Goal: Information Seeking & Learning: Learn about a topic

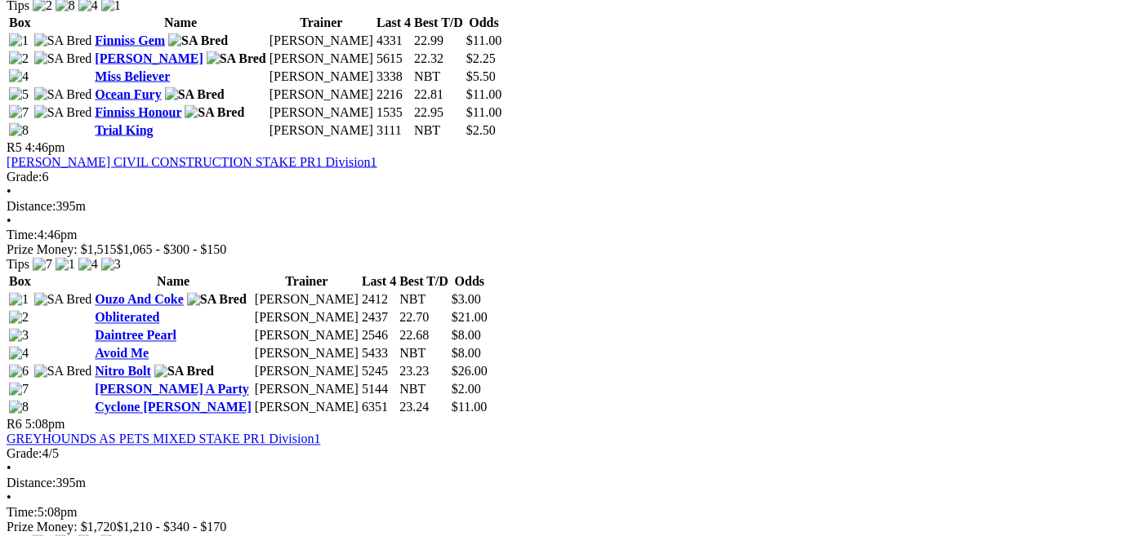
scroll to position [1835, 0]
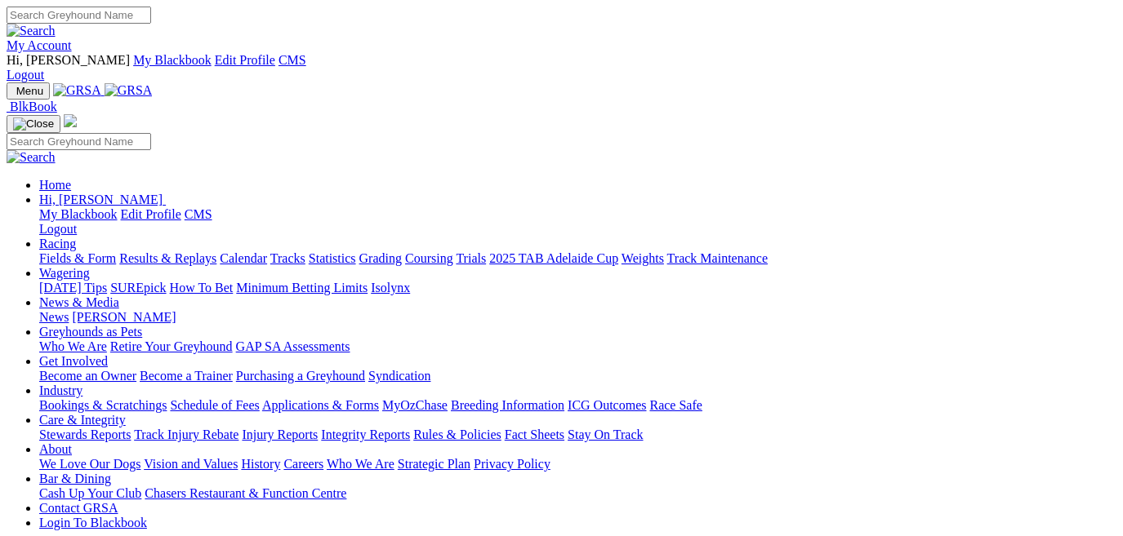
scroll to position [661, 0]
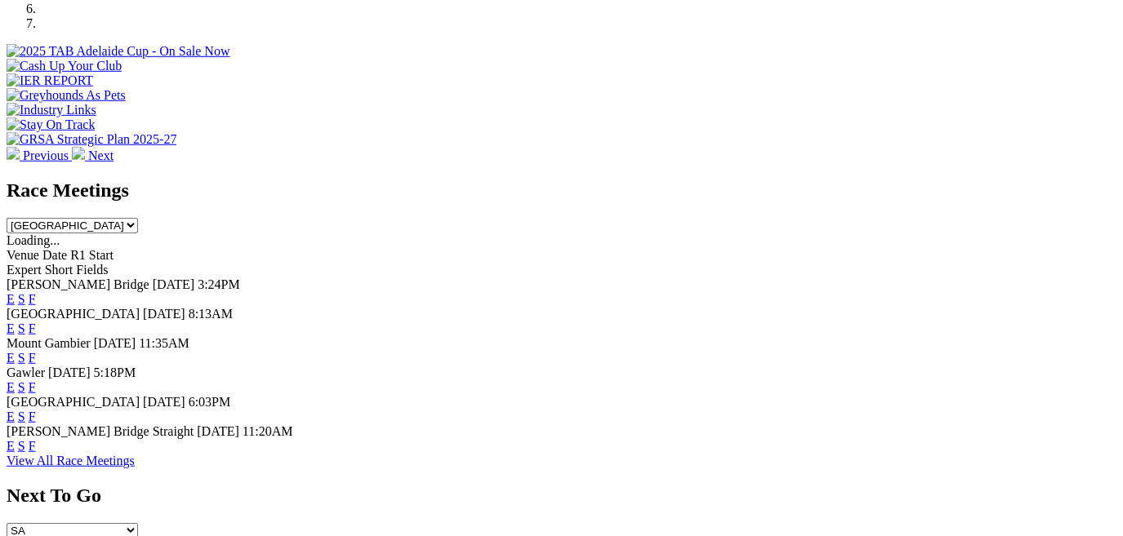
click at [36, 380] on link "F" at bounding box center [32, 387] width 7 height 14
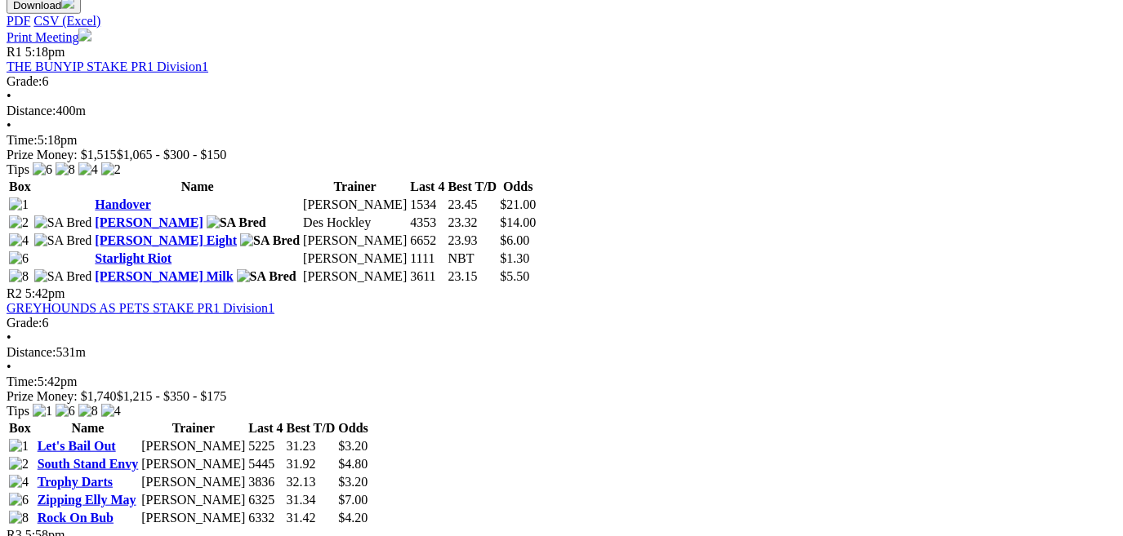
scroll to position [909, 0]
